Goal: Task Accomplishment & Management: Complete application form

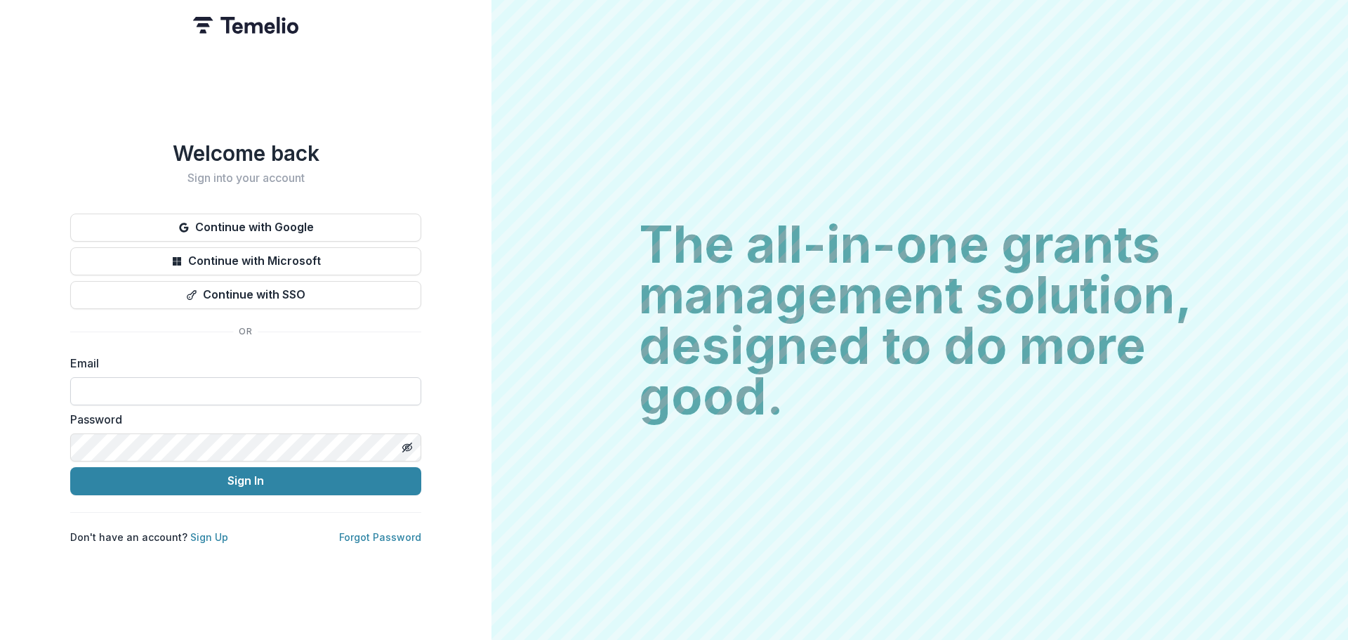
click at [103, 388] on input at bounding box center [245, 391] width 351 height 28
type input "**********"
click at [70, 467] on button "Sign In" at bounding box center [245, 481] width 351 height 28
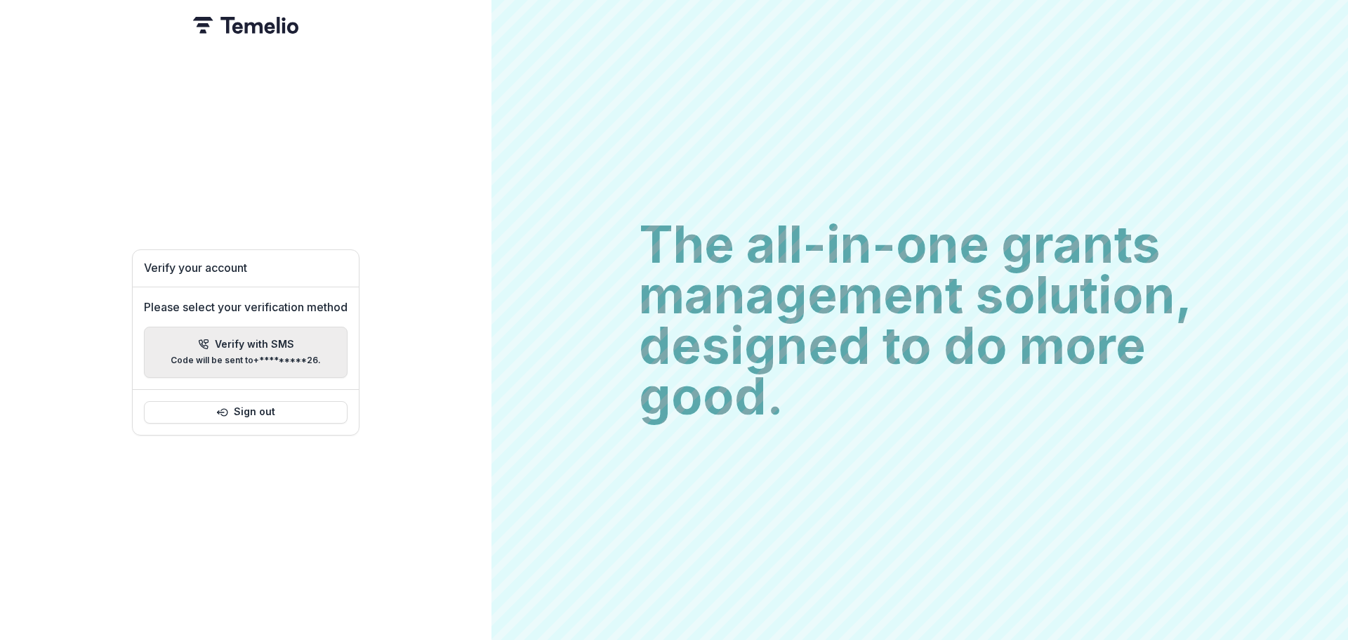
click at [209, 341] on icon "button" at bounding box center [203, 343] width 11 height 11
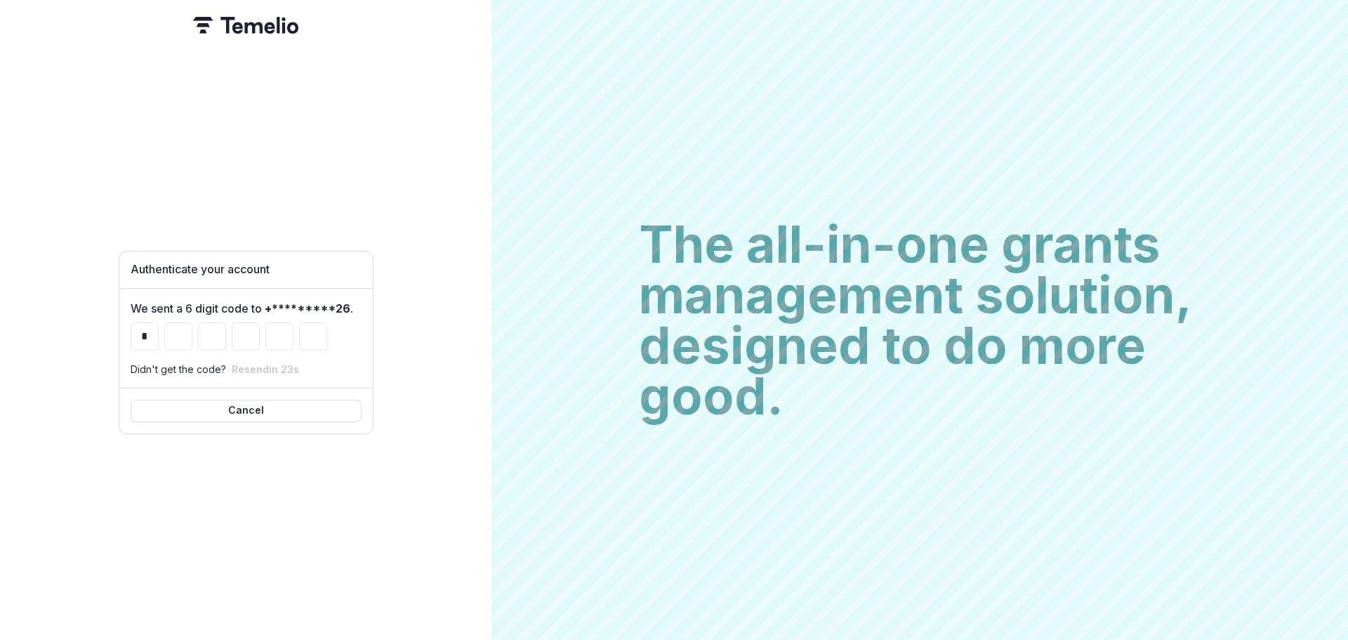
type input "*"
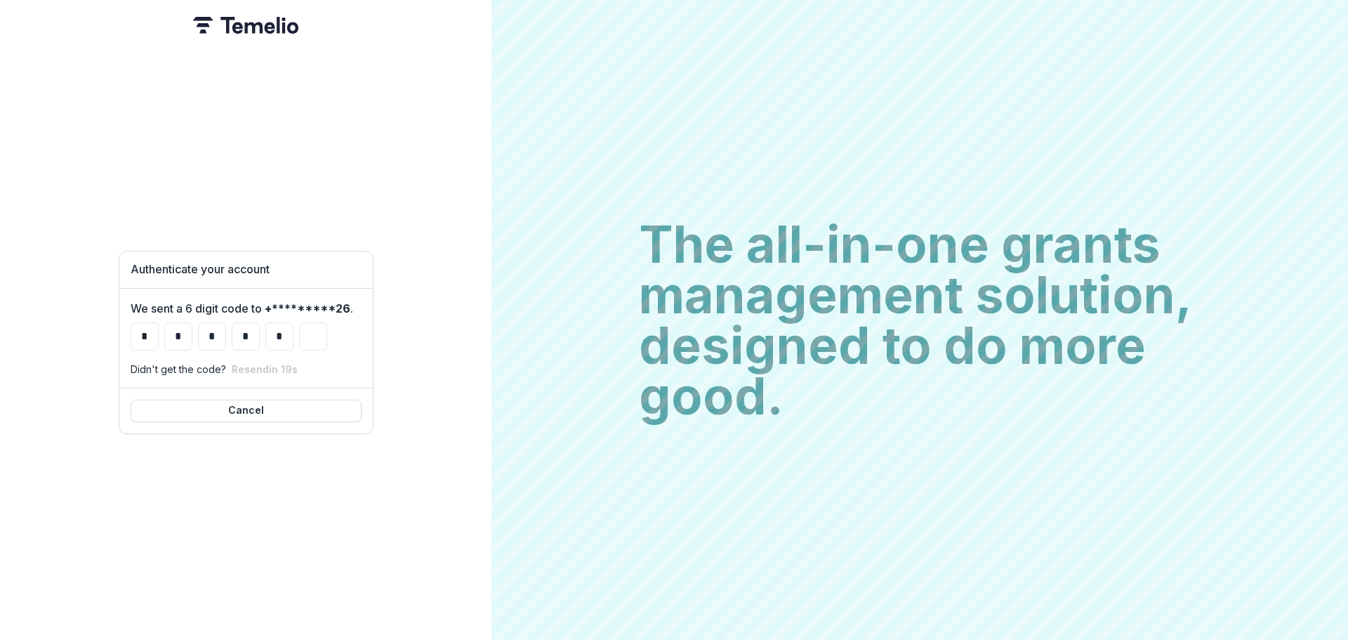
type input "*"
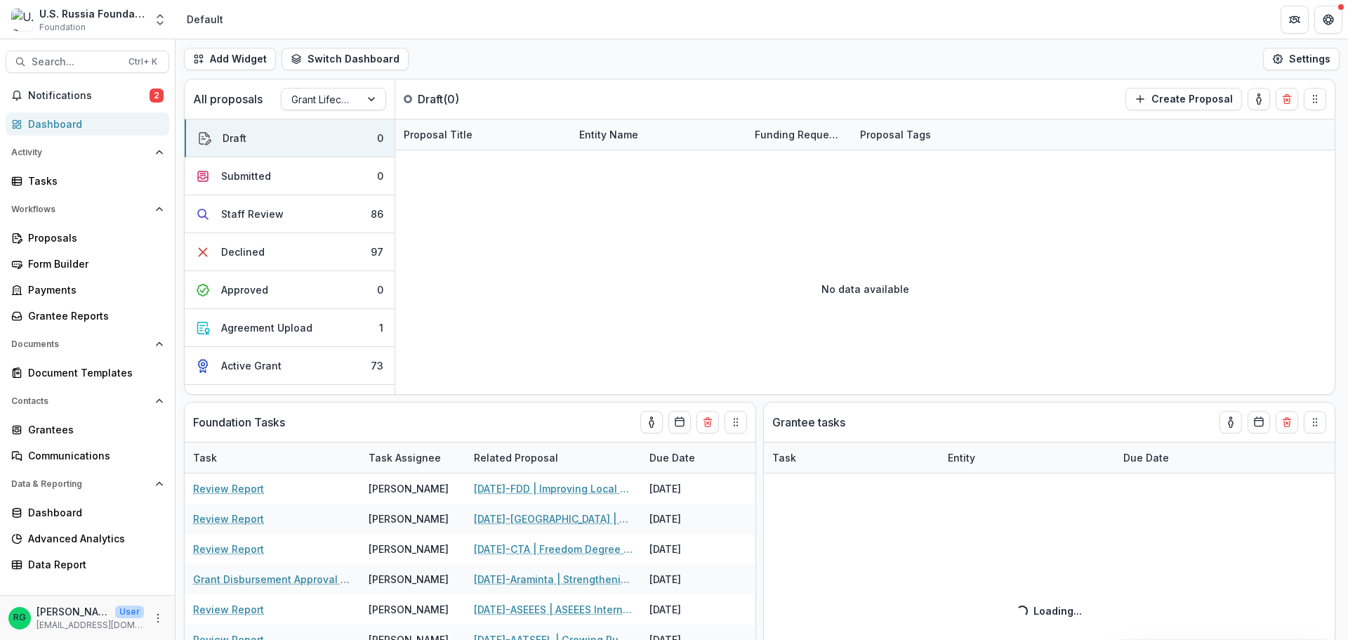
select select "**********"
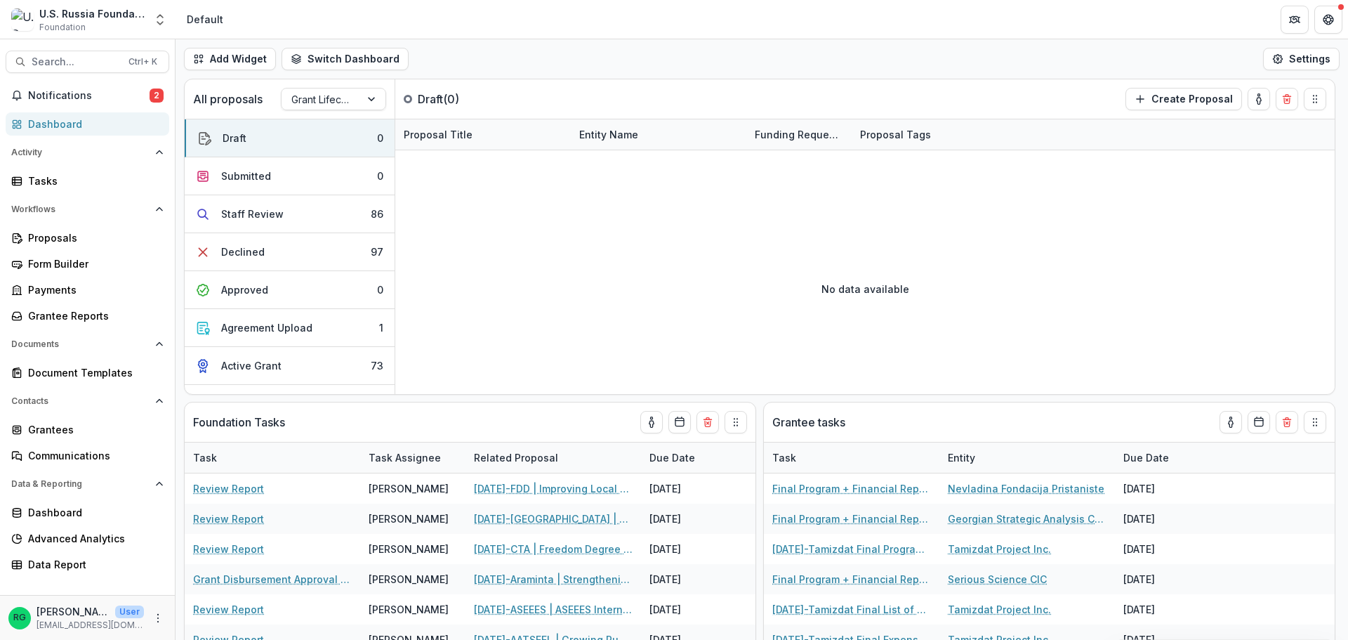
select select "**********"
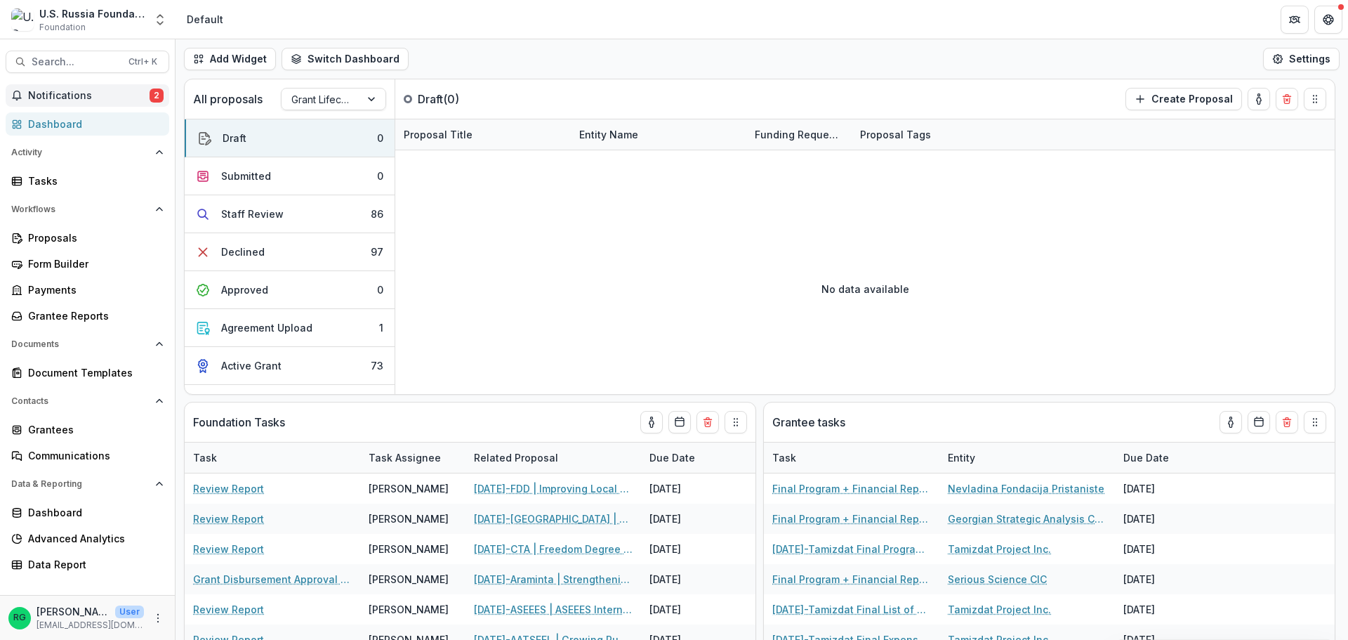
click at [69, 92] on span "Notifications" at bounding box center [88, 96] width 121 height 12
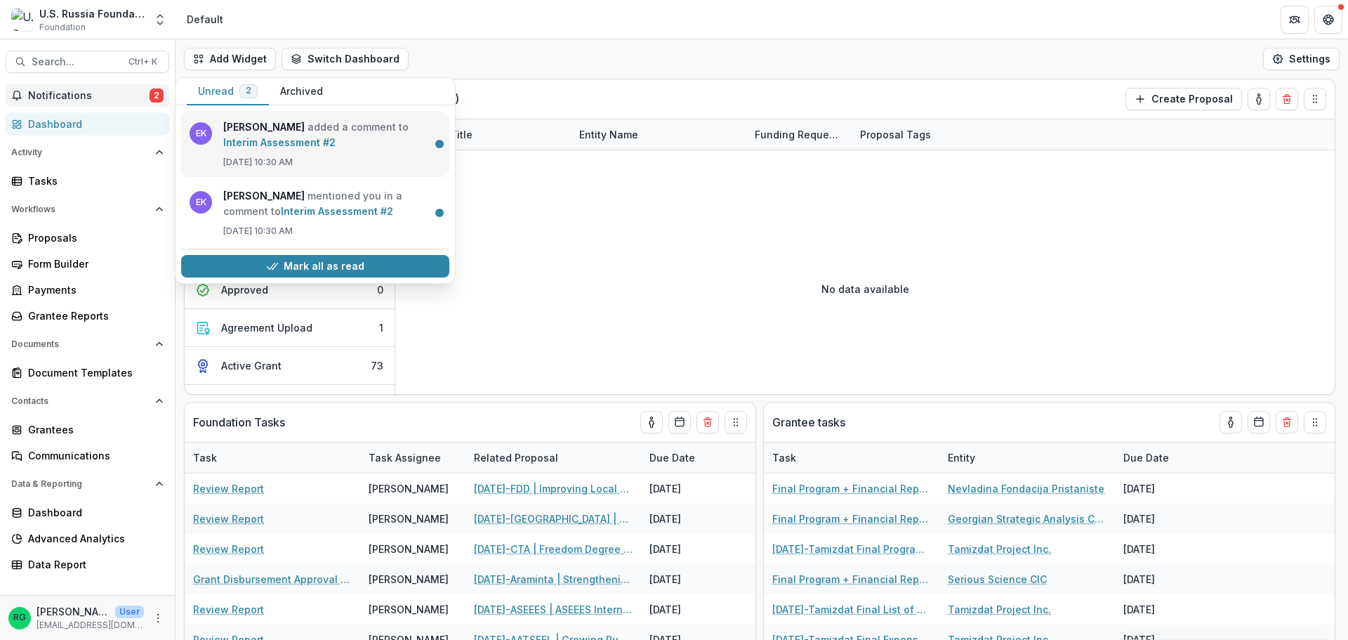
click at [331, 140] on link "Interim Assessment #2" at bounding box center [279, 142] width 112 height 12
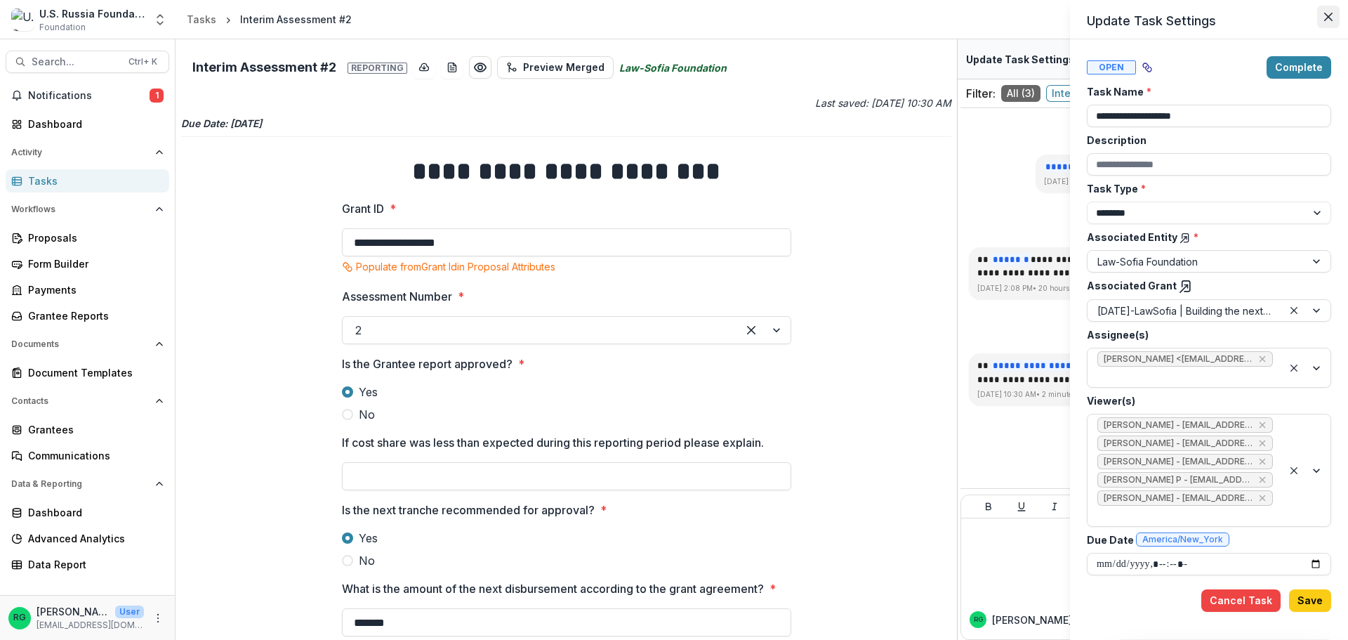
click at [1328, 20] on icon "Close" at bounding box center [1328, 17] width 8 height 8
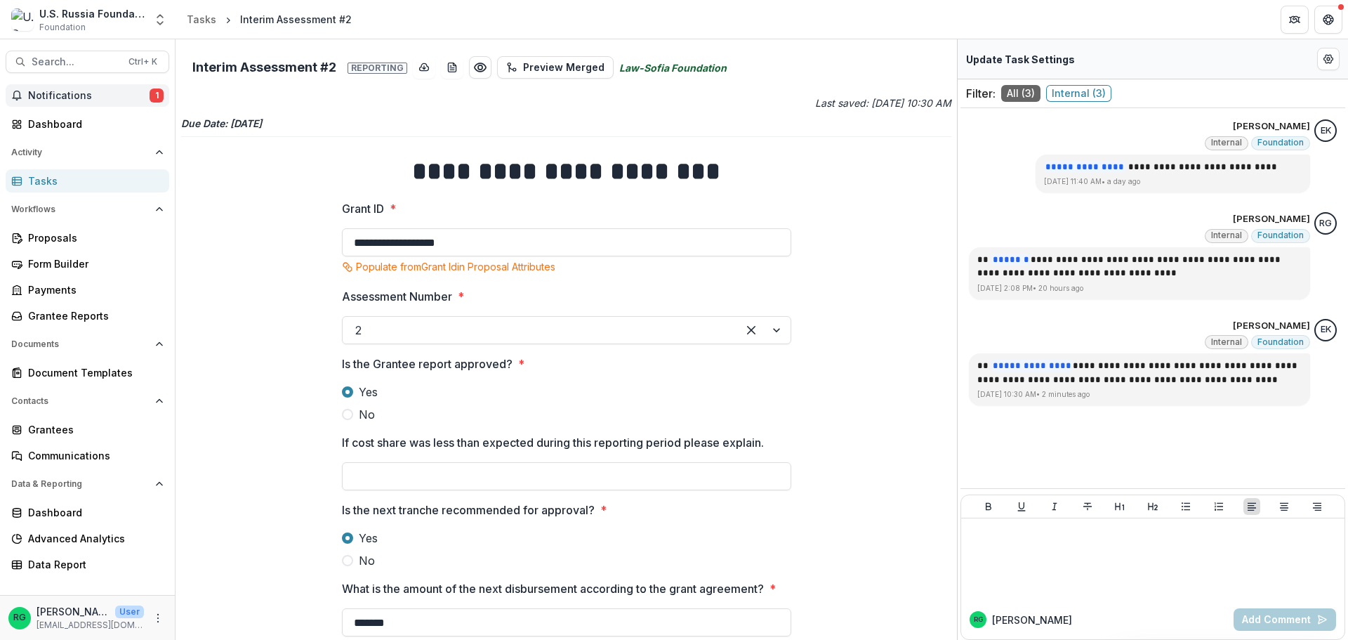
click at [49, 93] on span "Notifications" at bounding box center [88, 96] width 121 height 12
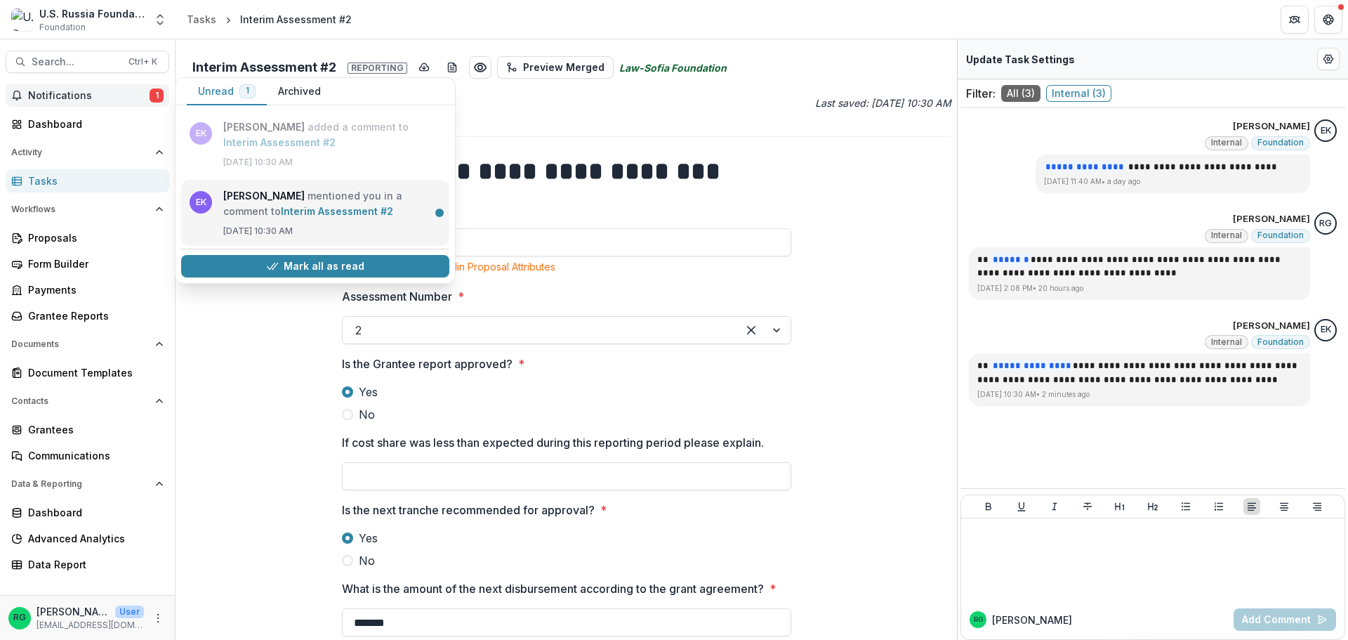
click at [281, 217] on link "Interim Assessment #2" at bounding box center [337, 211] width 112 height 12
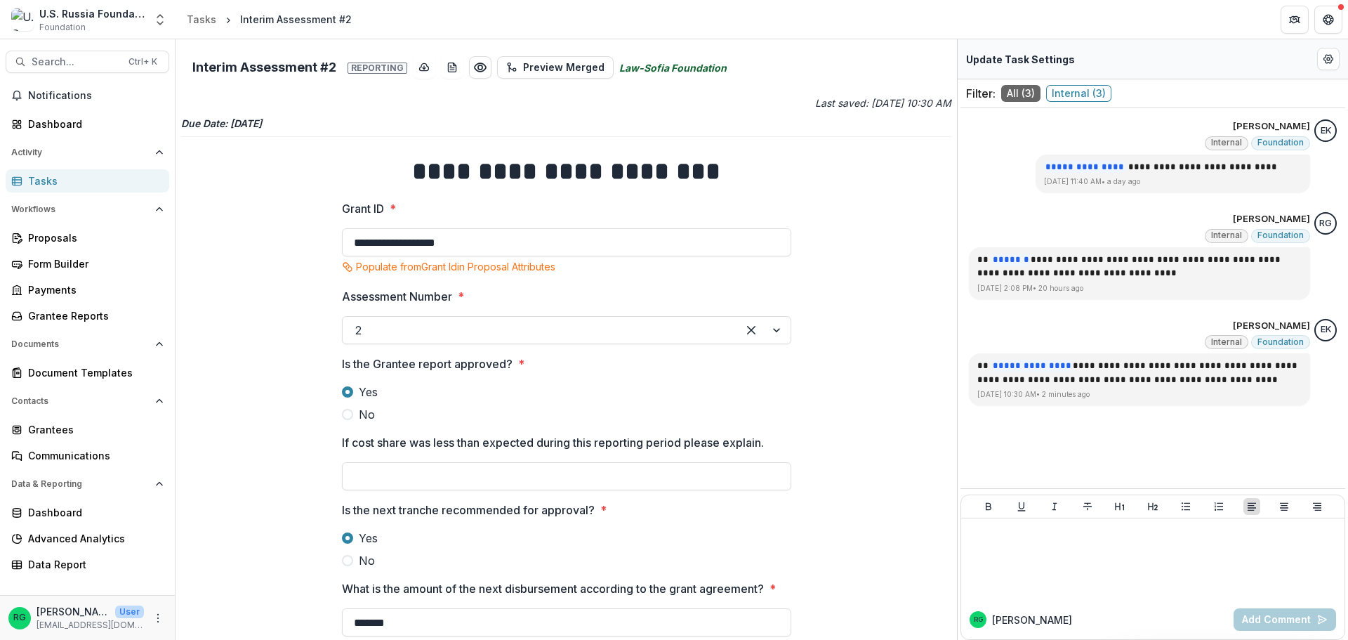
click at [38, 176] on div "Tasks" at bounding box center [93, 180] width 130 height 15
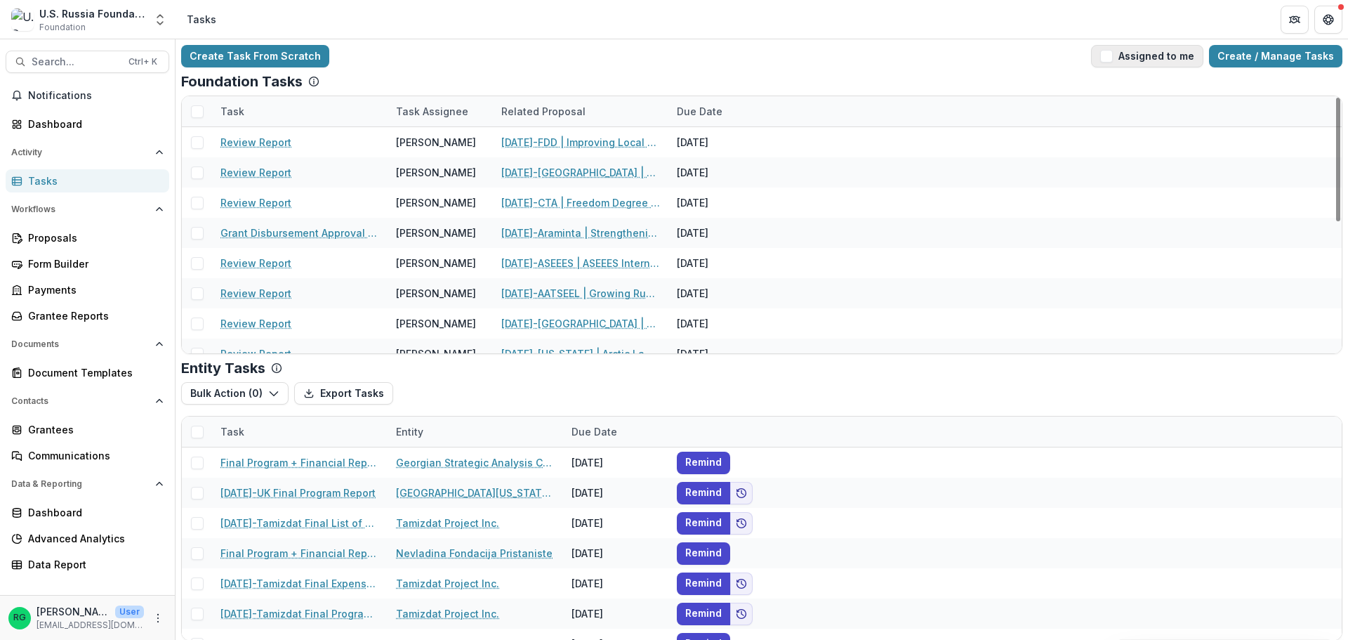
click at [1111, 53] on span "button" at bounding box center [1106, 56] width 13 height 13
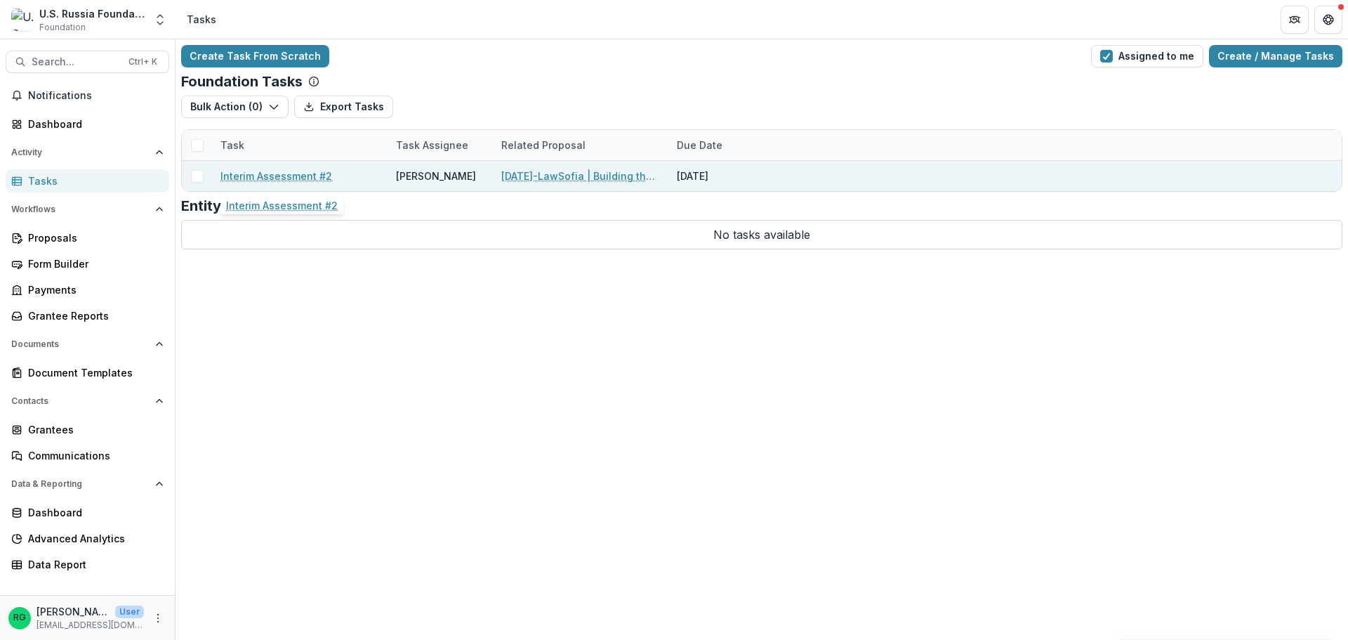
click at [278, 170] on link "Interim Assessment #2" at bounding box center [277, 176] width 112 height 15
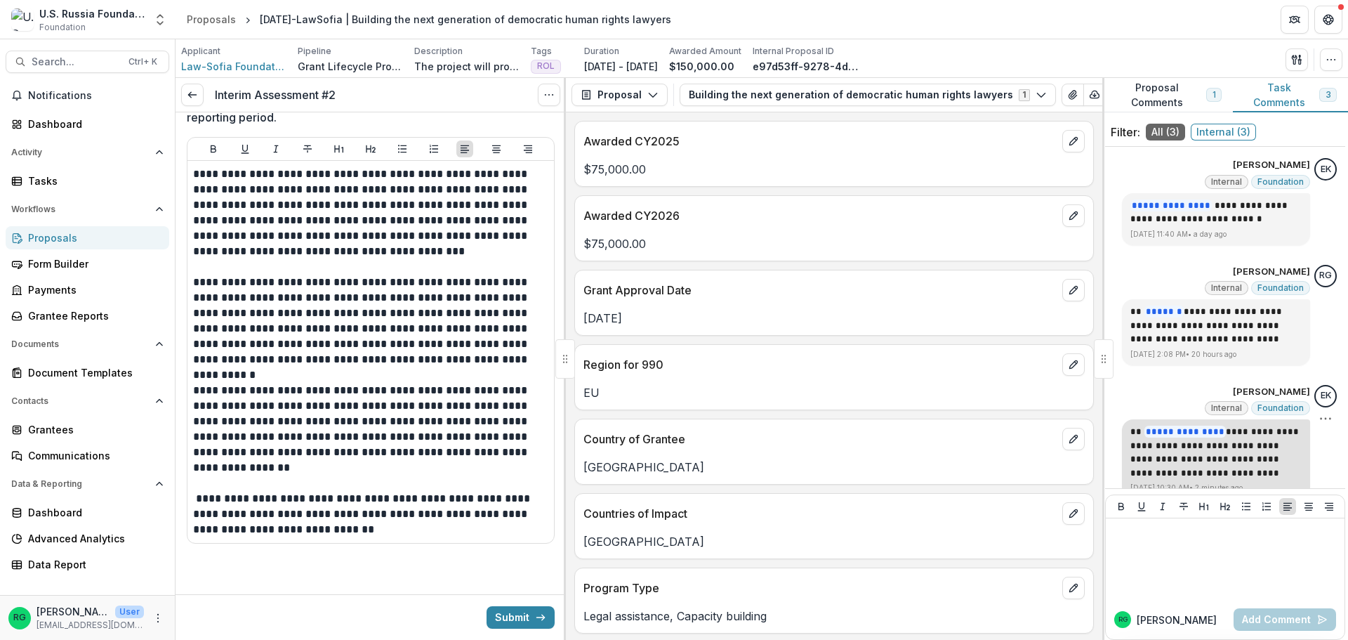
scroll to position [15, 0]
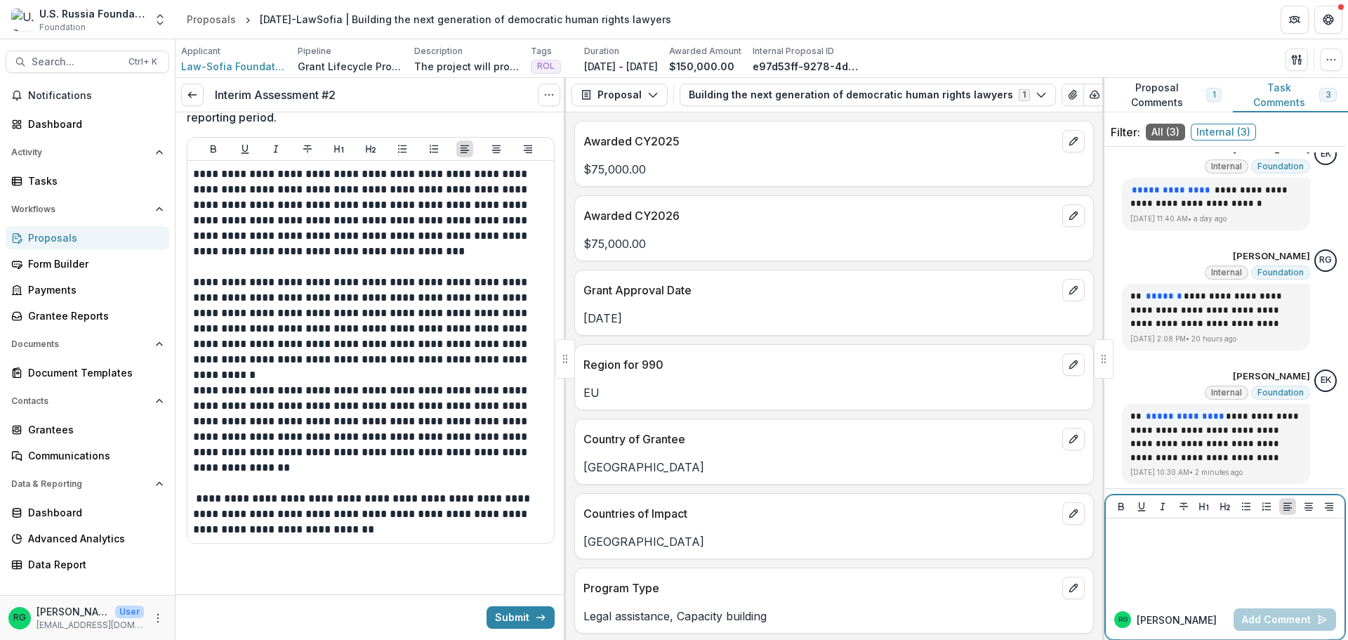
click at [1207, 546] on div at bounding box center [1226, 559] width 228 height 70
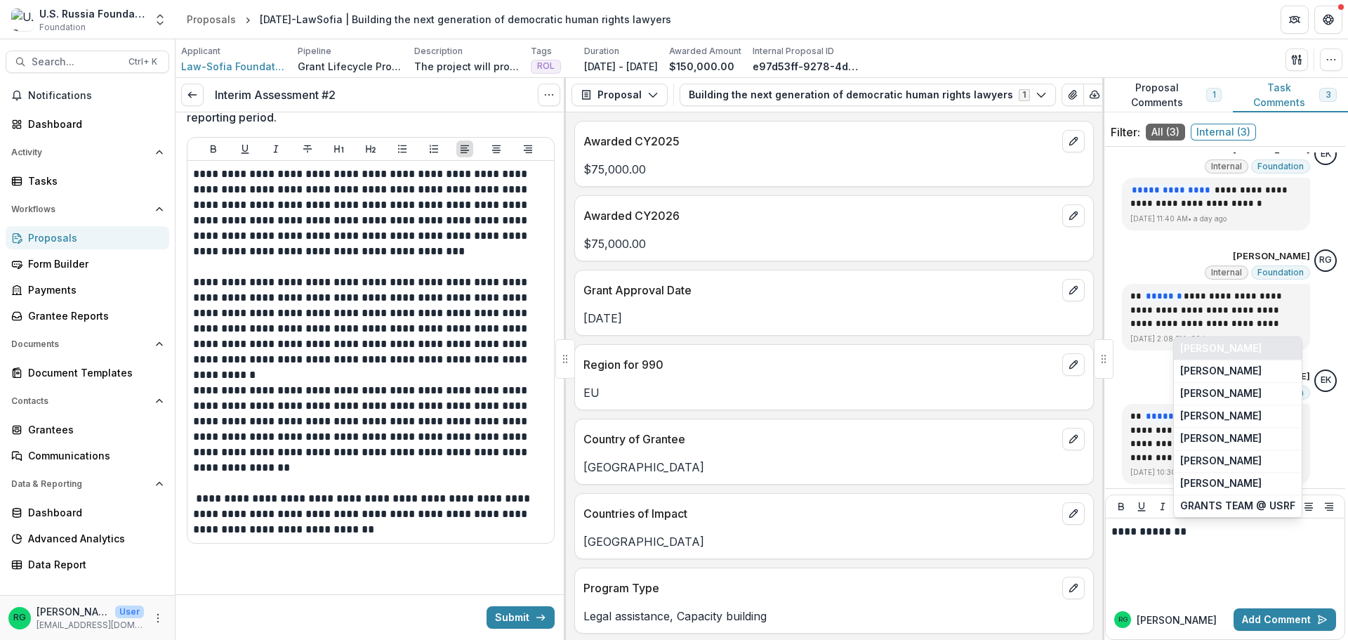
click at [1246, 341] on button "[PERSON_NAME]" at bounding box center [1238, 348] width 128 height 22
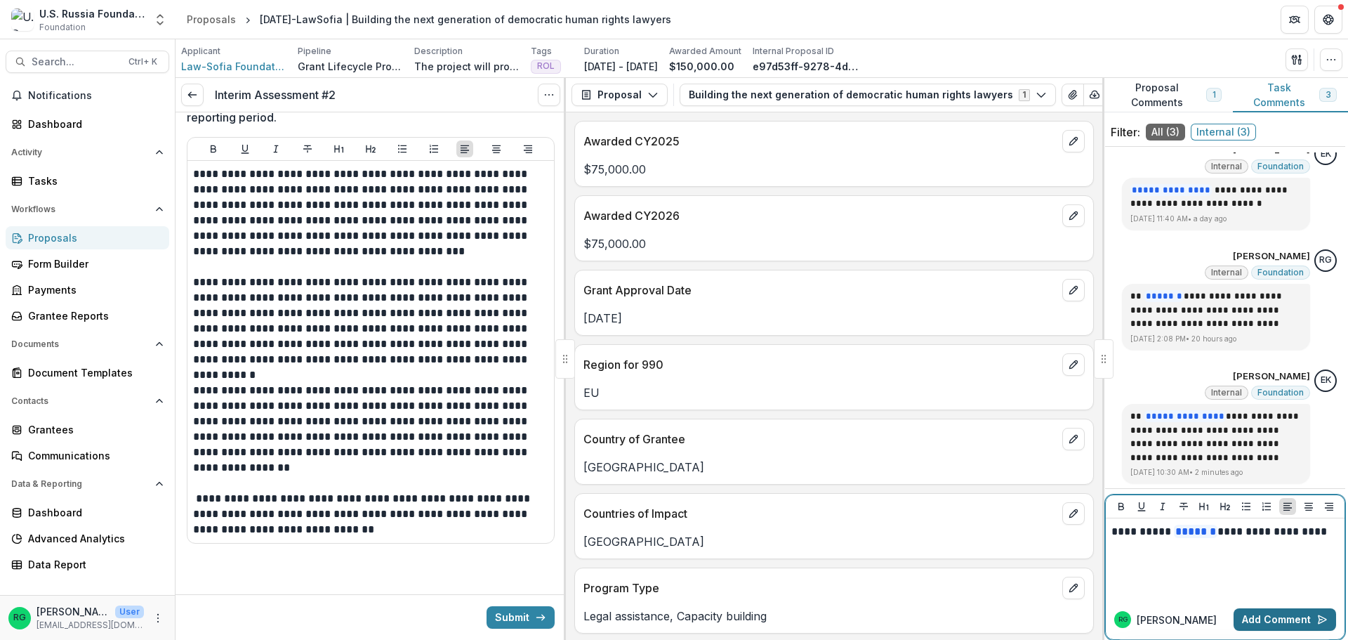
click at [1254, 614] on button "Add Comment" at bounding box center [1285, 619] width 103 height 22
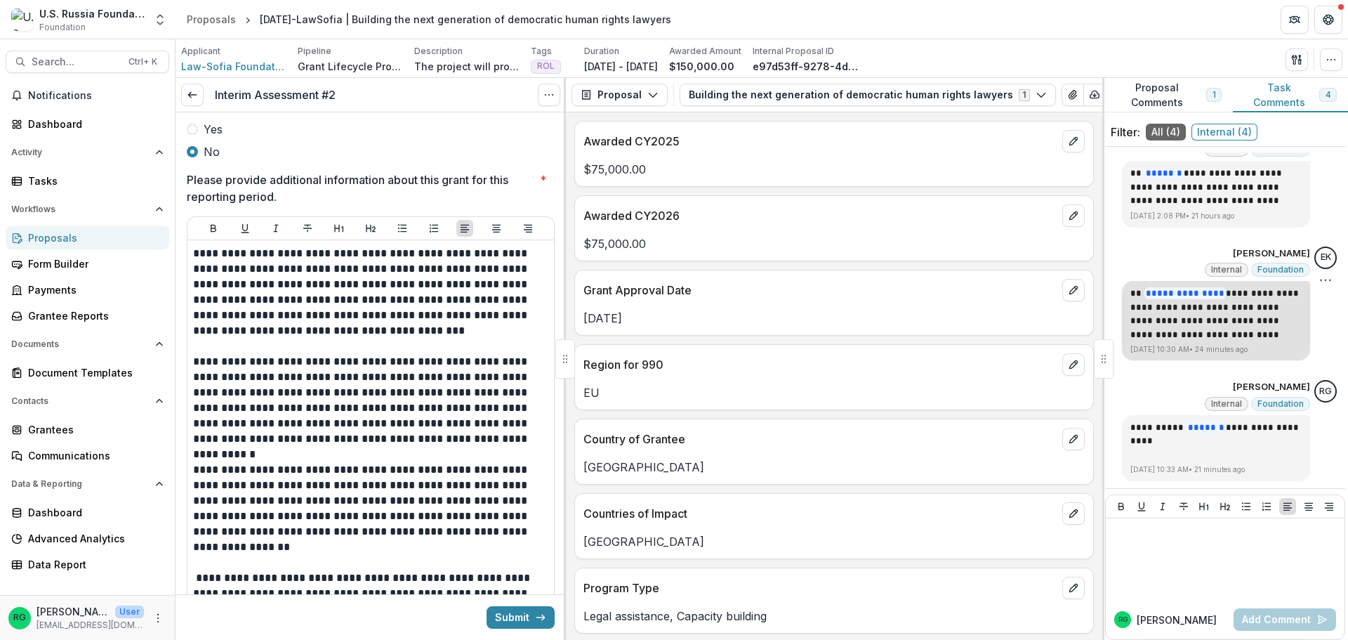
scroll to position [670, 0]
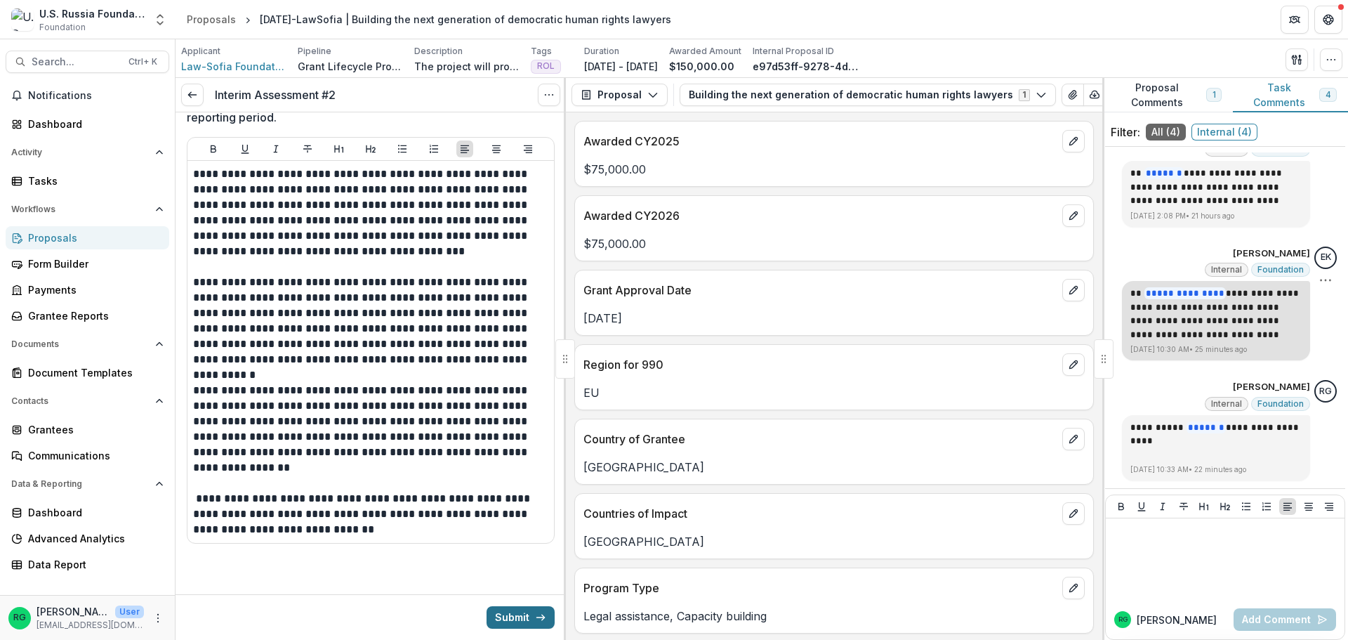
click at [504, 617] on button "Submit" at bounding box center [521, 617] width 68 height 22
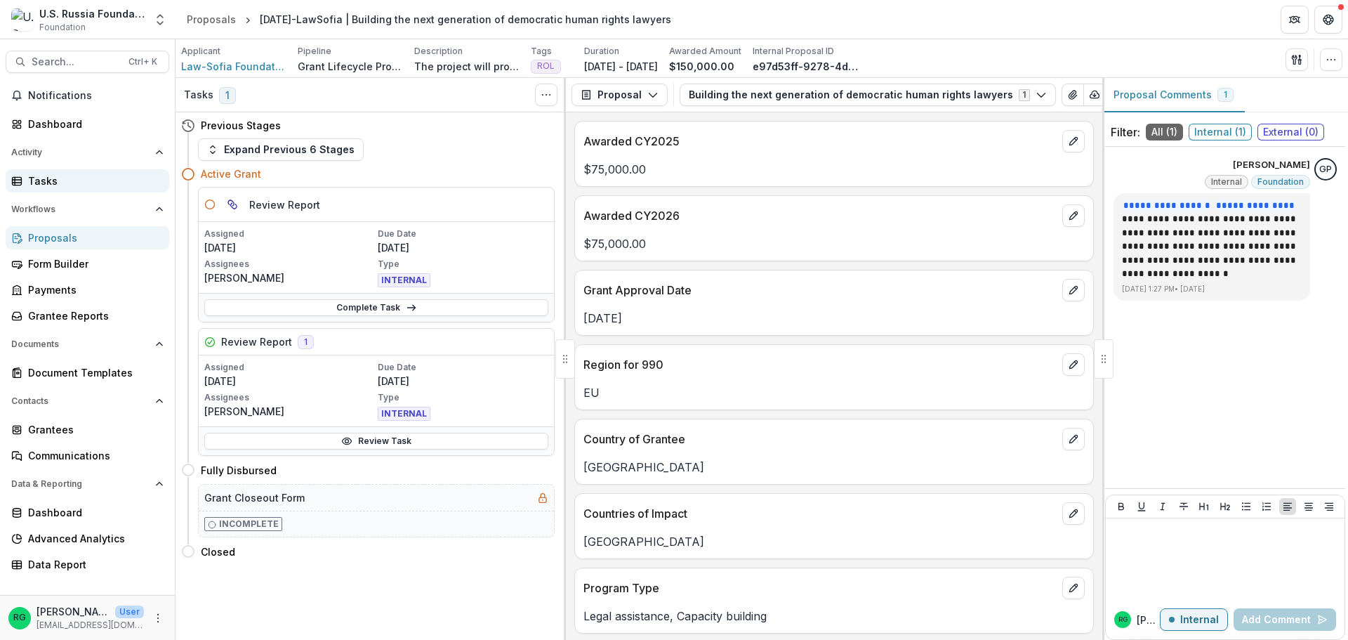
click at [39, 180] on div "Tasks" at bounding box center [93, 180] width 130 height 15
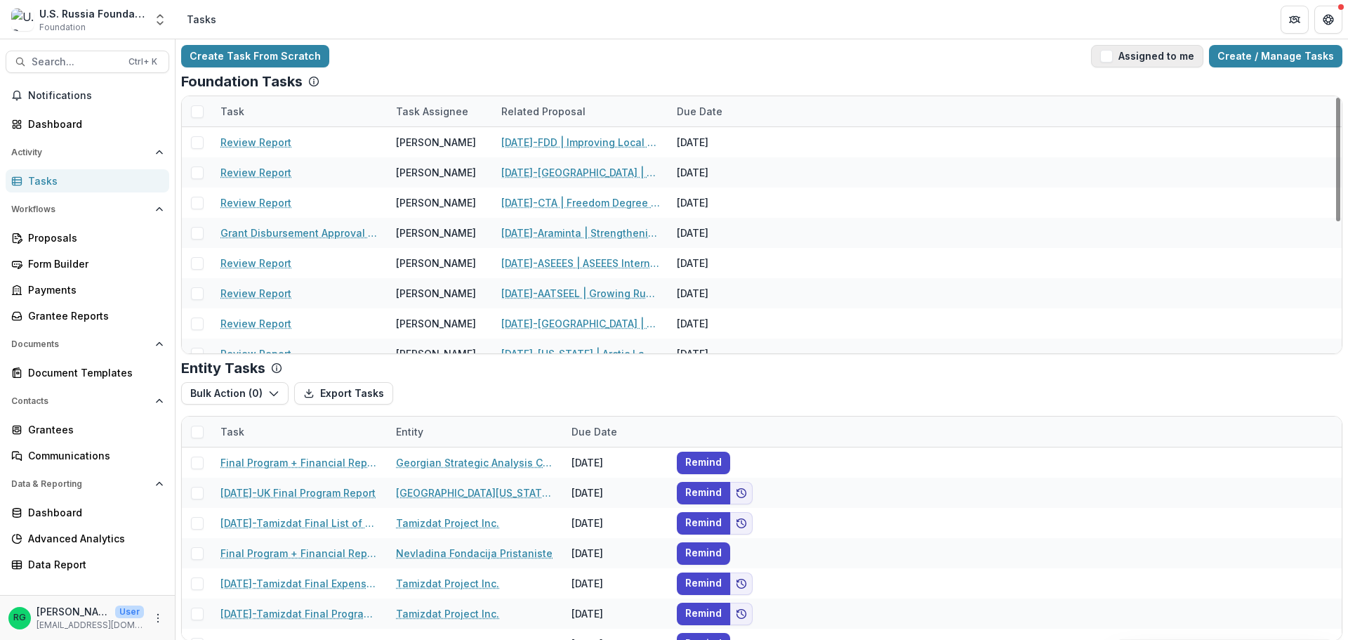
click at [1113, 53] on span "button" at bounding box center [1106, 56] width 13 height 13
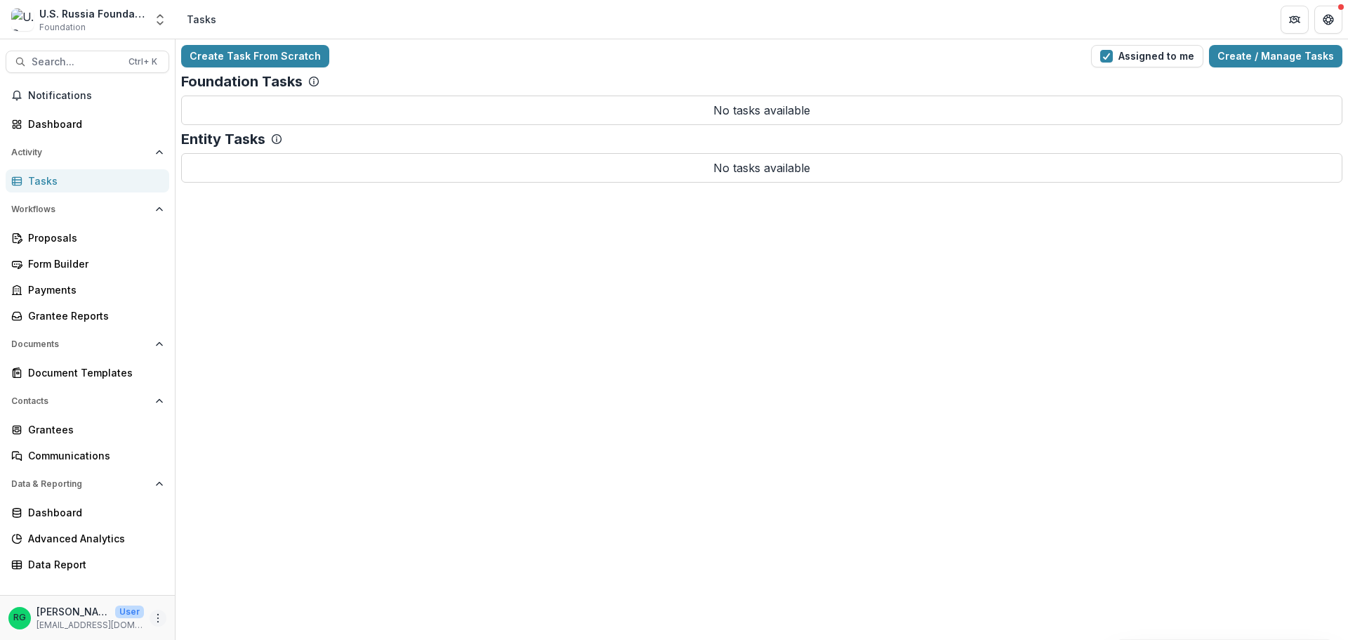
click at [157, 613] on icon "More" at bounding box center [157, 617] width 11 height 11
click at [213, 611] on button "Logout" at bounding box center [251, 611] width 150 height 23
